Goal: Find specific page/section: Find specific page/section

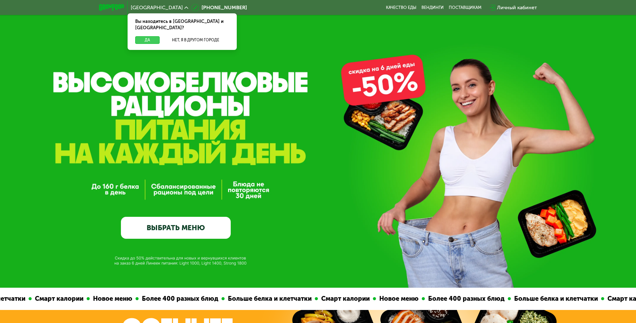
click at [135, 44] on button "Да" at bounding box center [147, 40] width 24 height 8
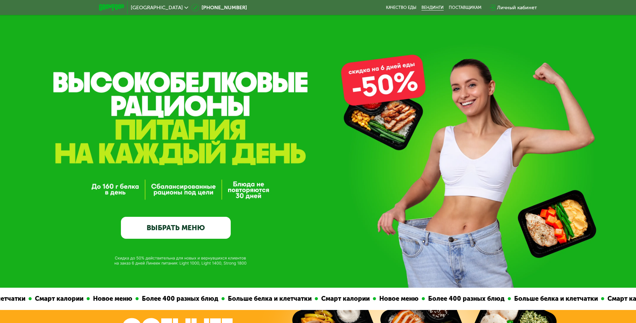
click at [444, 10] on link "Вендинги" at bounding box center [433, 7] width 22 height 5
